Goal: Use online tool/utility: Utilize a website feature to perform a specific function

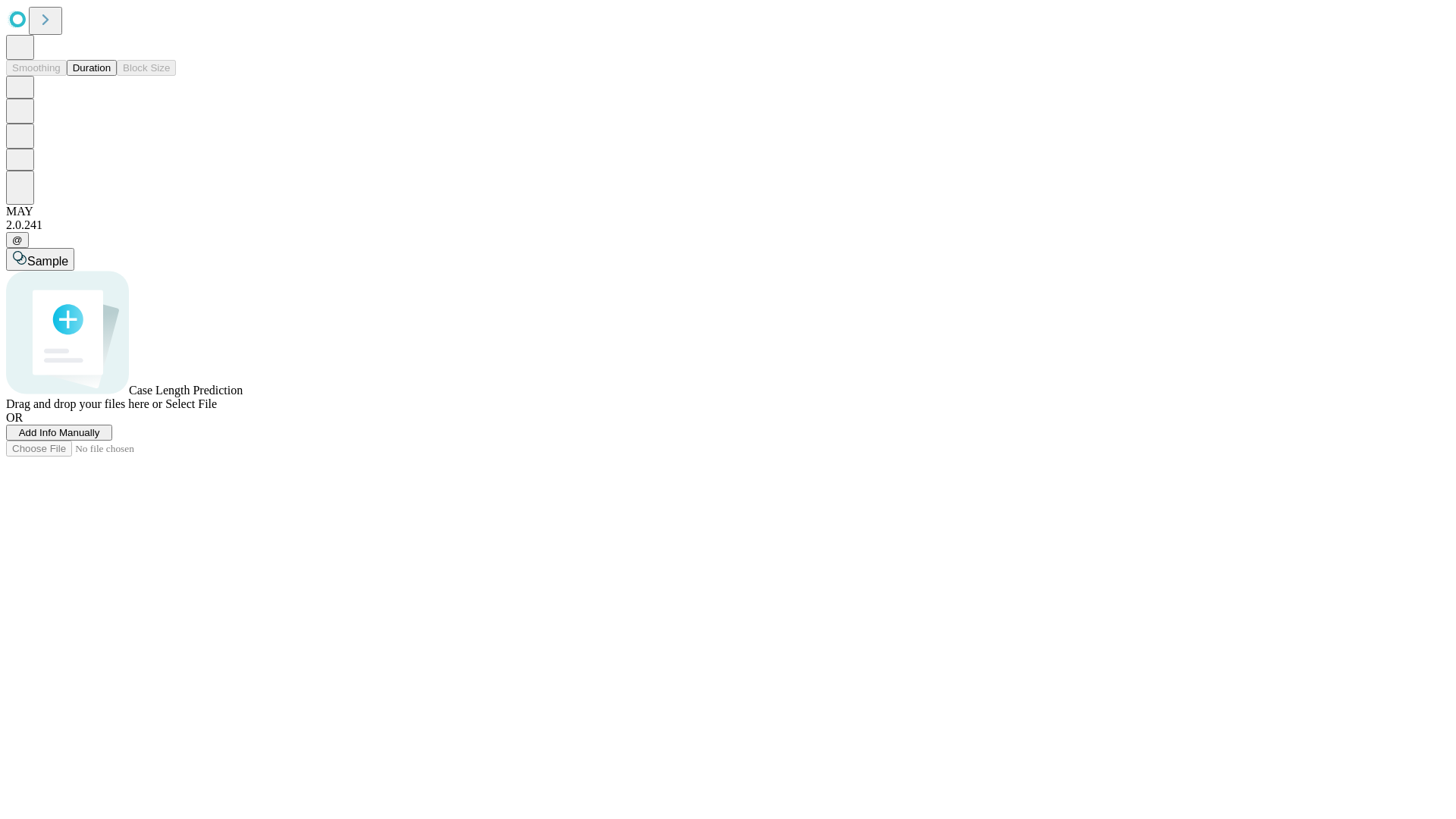
click at [110, 76] on button "Duration" at bounding box center [91, 67] width 50 height 16
click at [101, 438] on span "Add Info Manually" at bounding box center [59, 432] width 81 height 12
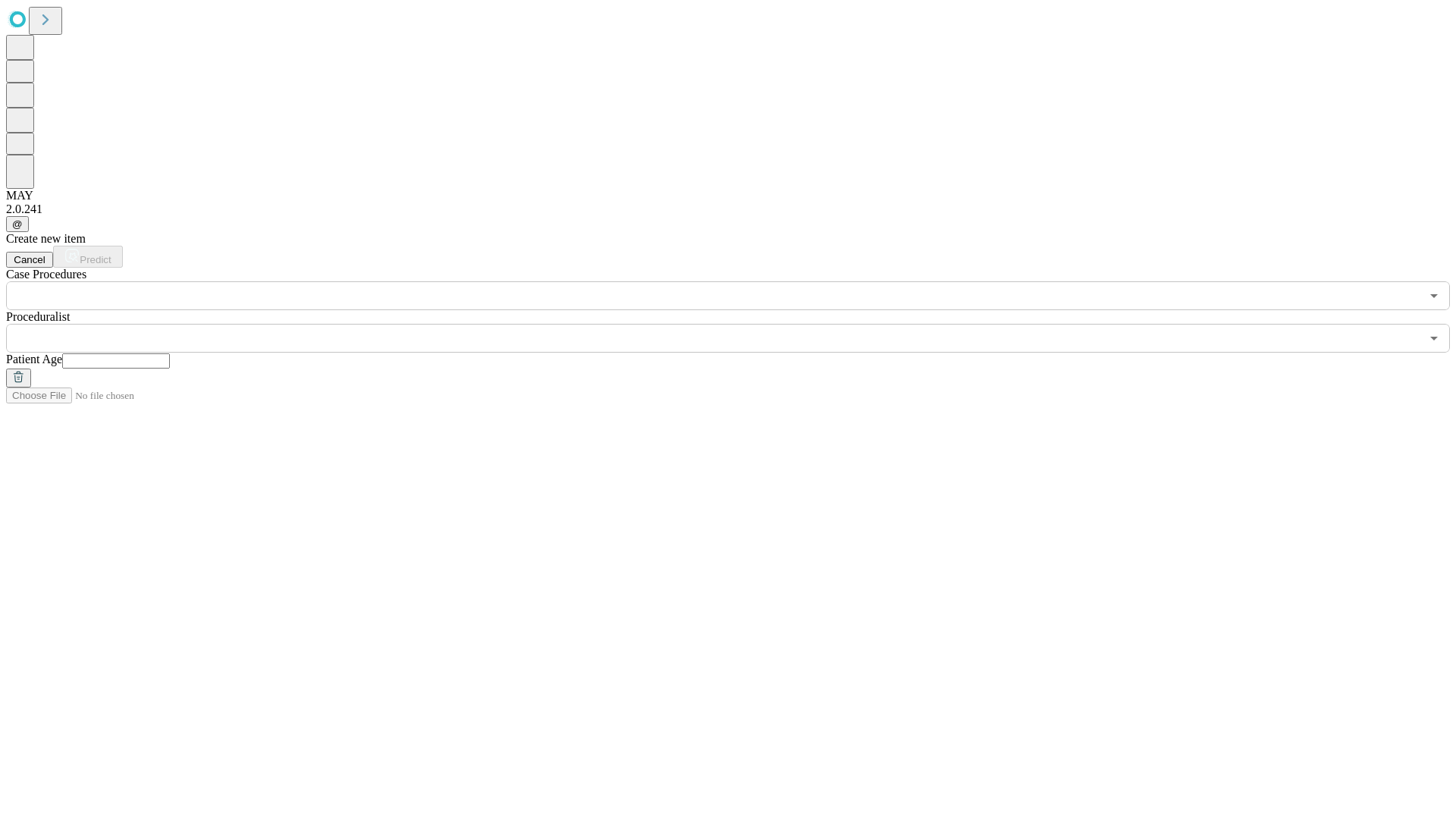
click at [170, 353] on input "text" at bounding box center [116, 361] width 107 height 16
type input "**"
click at [739, 324] on input "text" at bounding box center [712, 339] width 1414 height 29
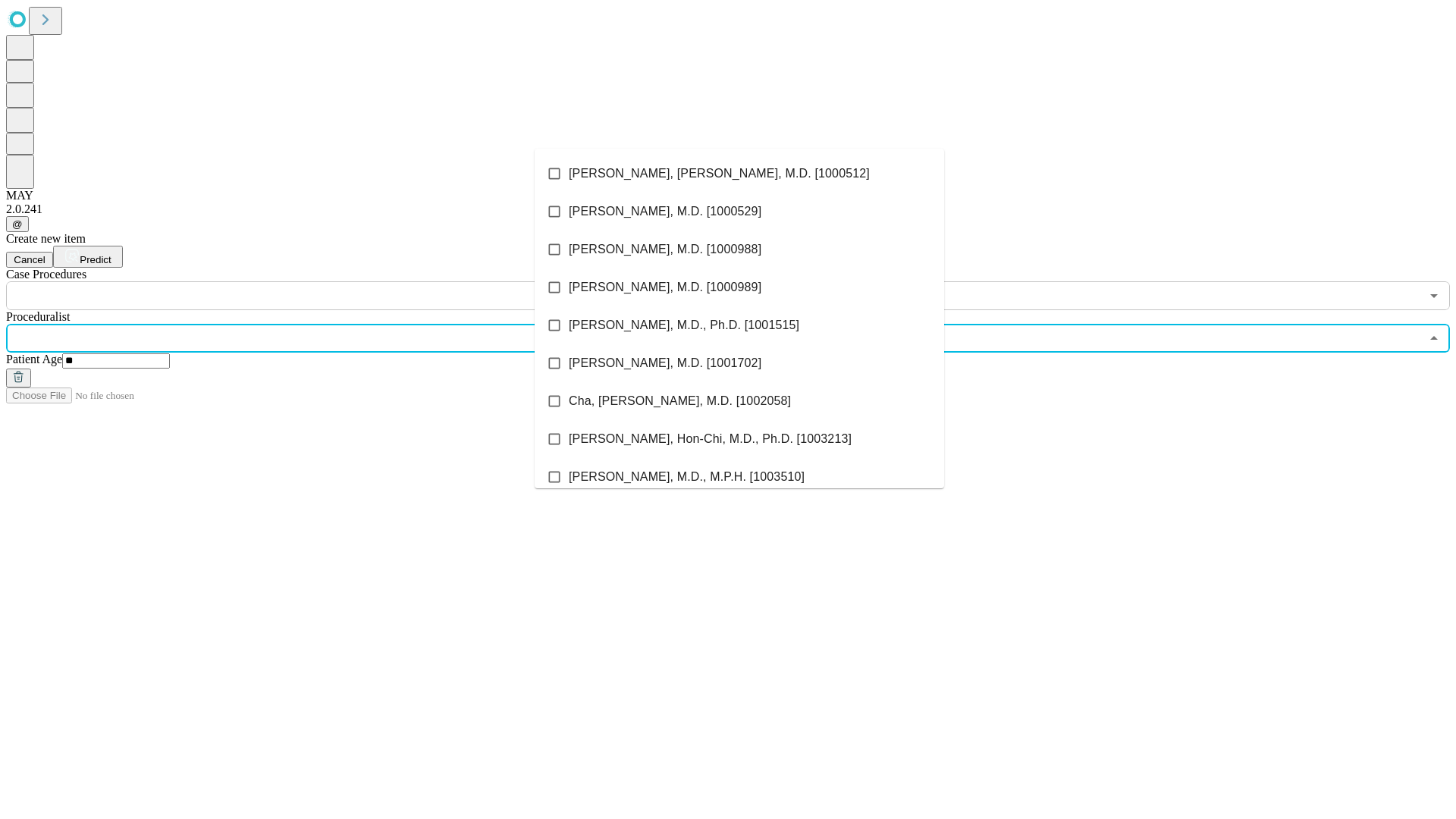
click at [740, 174] on li "[PERSON_NAME], [PERSON_NAME], M.D. [1000512]" at bounding box center [740, 174] width 410 height 38
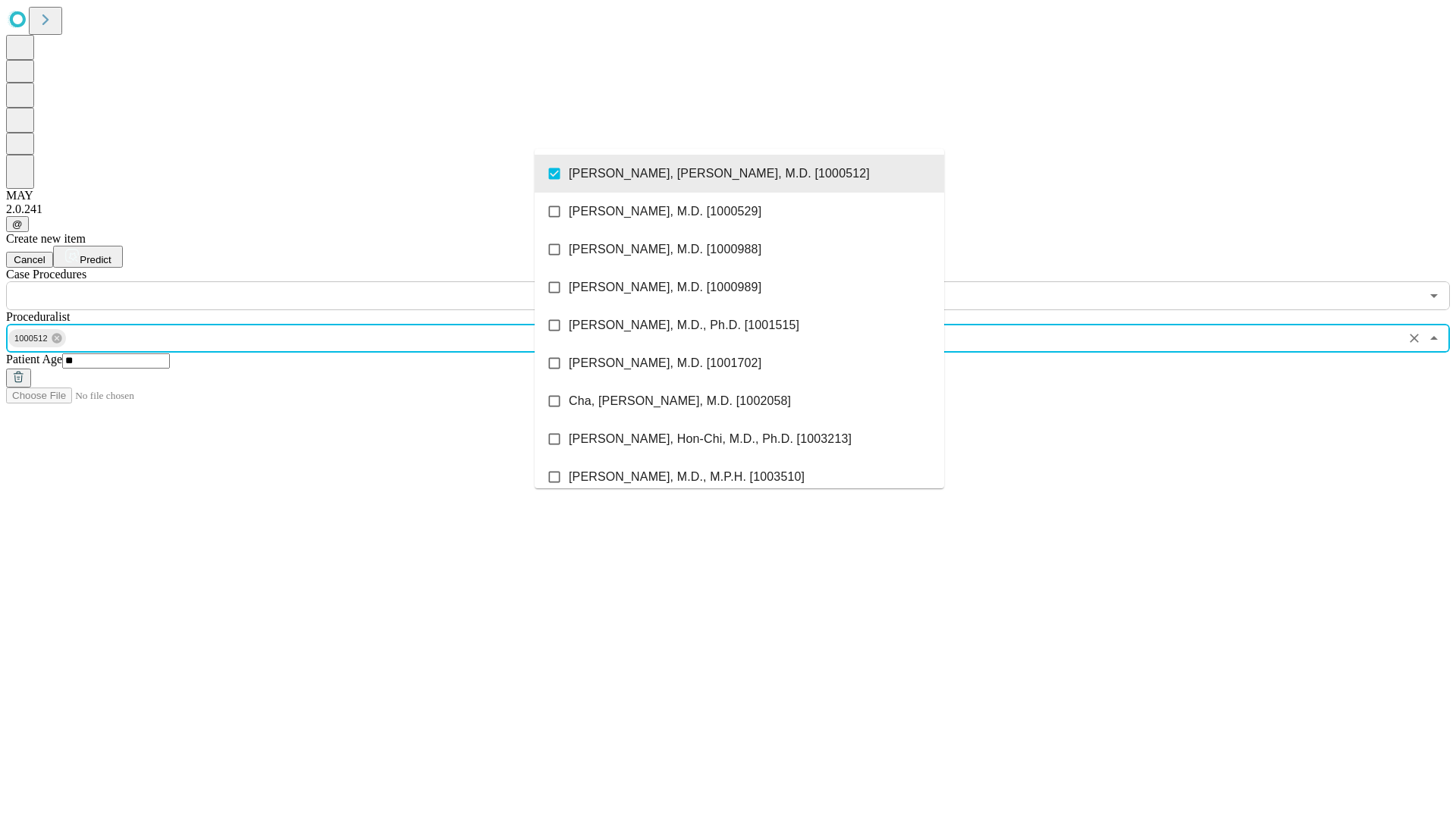
click at [318, 281] on input "text" at bounding box center [712, 296] width 1414 height 29
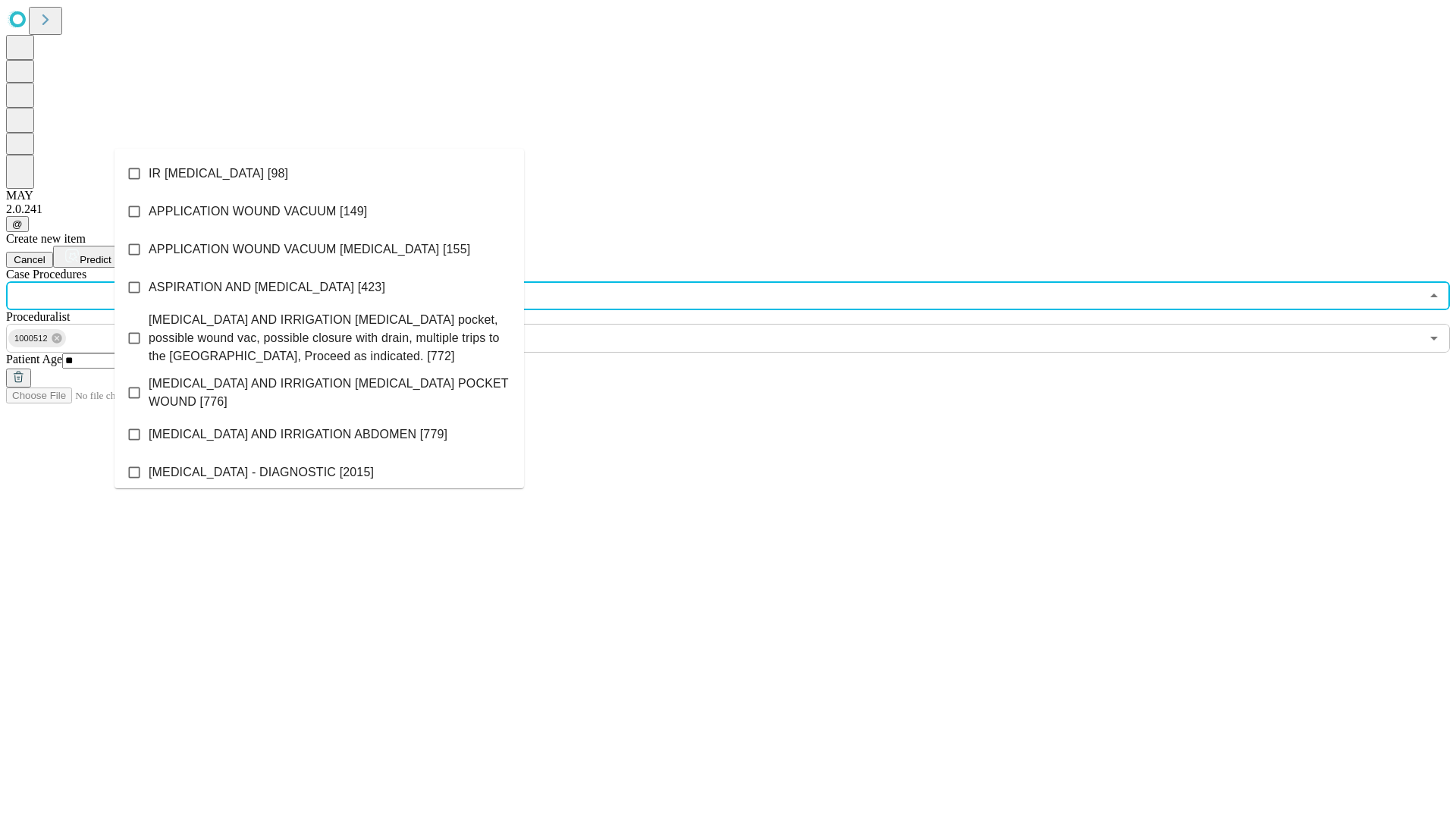
click at [319, 174] on li "IR [MEDICAL_DATA] [98]" at bounding box center [319, 174] width 410 height 38
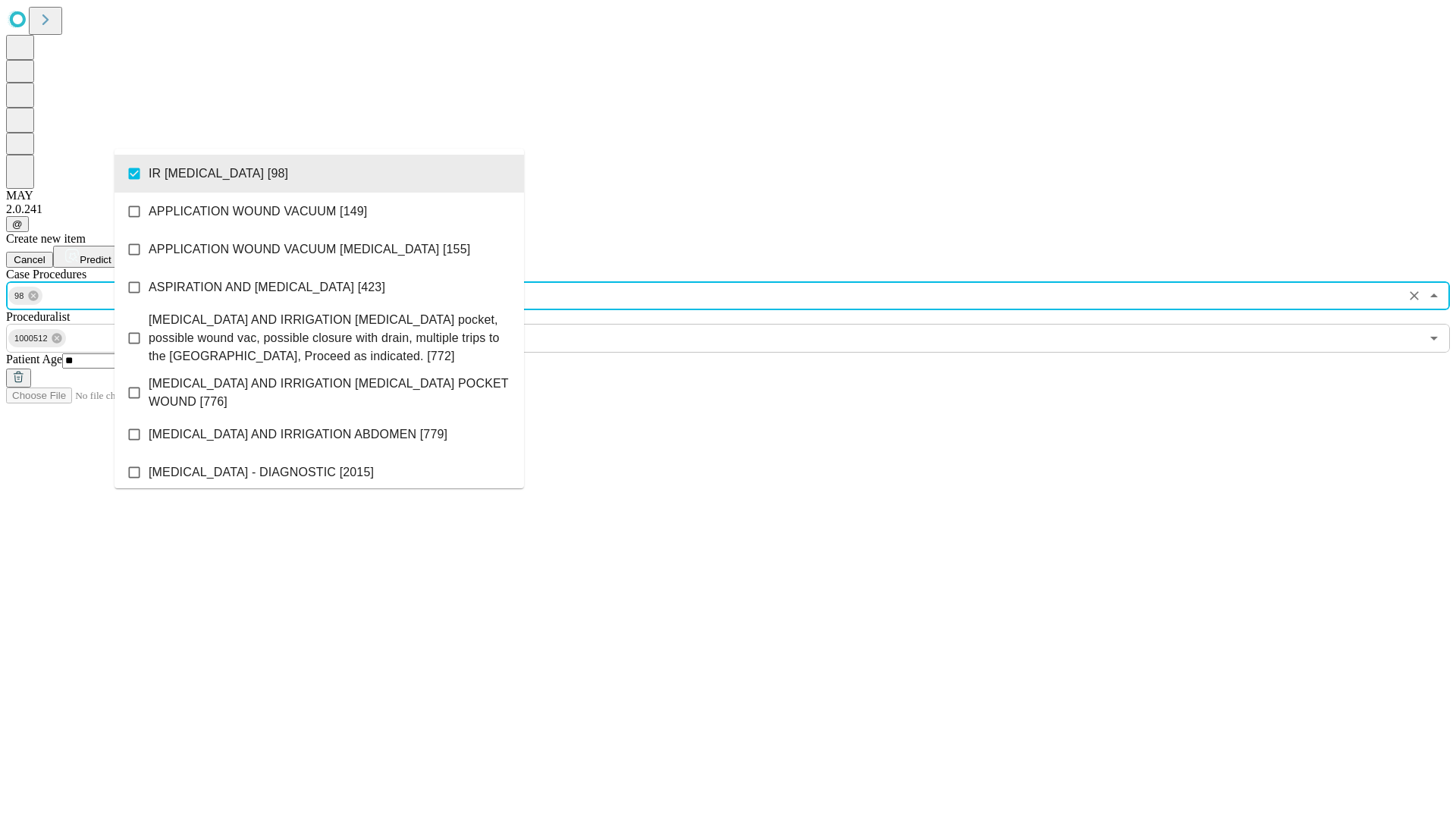
click at [110, 254] on span "Predict" at bounding box center [96, 260] width 31 height 12
